Goal: Use online tool/utility: Use online tool/utility

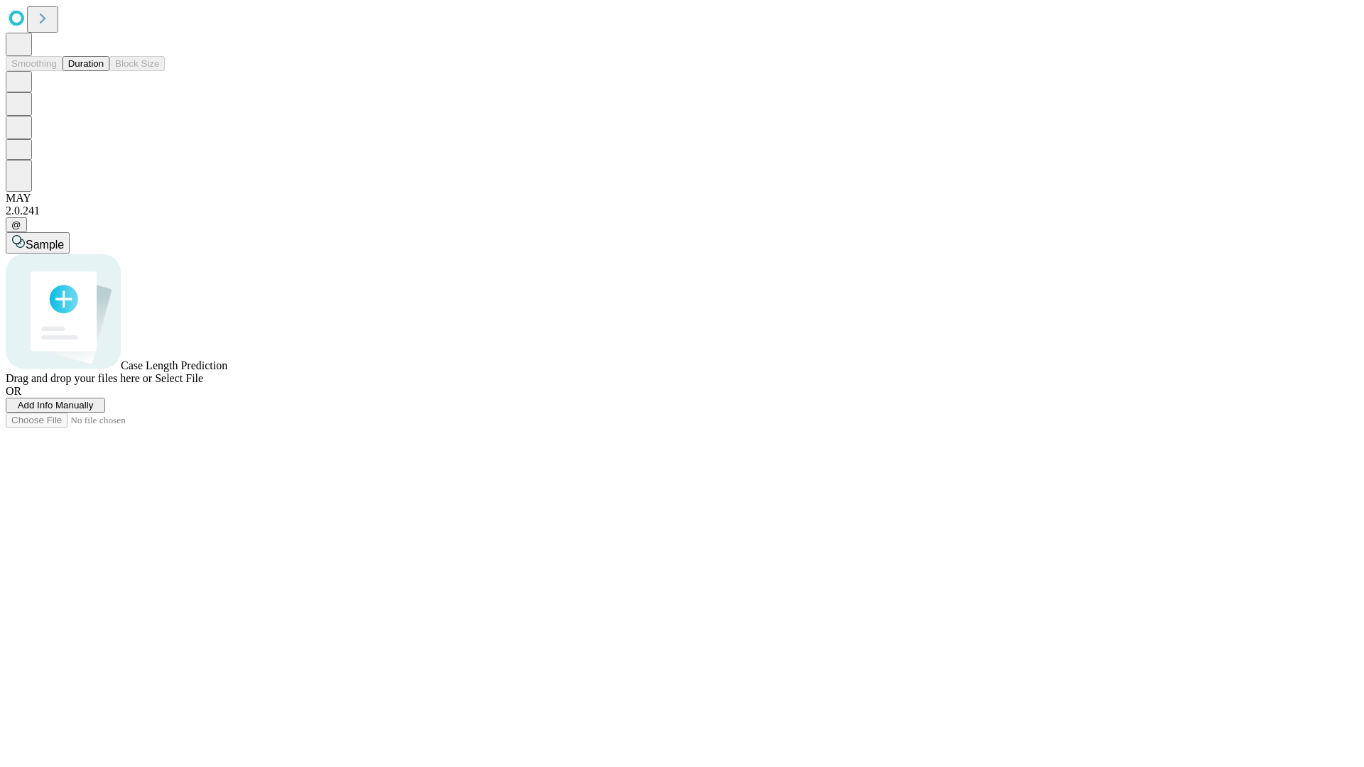
click at [104, 71] on button "Duration" at bounding box center [86, 63] width 47 height 15
click at [203, 384] on span "Select File" at bounding box center [179, 378] width 48 height 12
